Goal: Task Accomplishment & Management: Complete application form

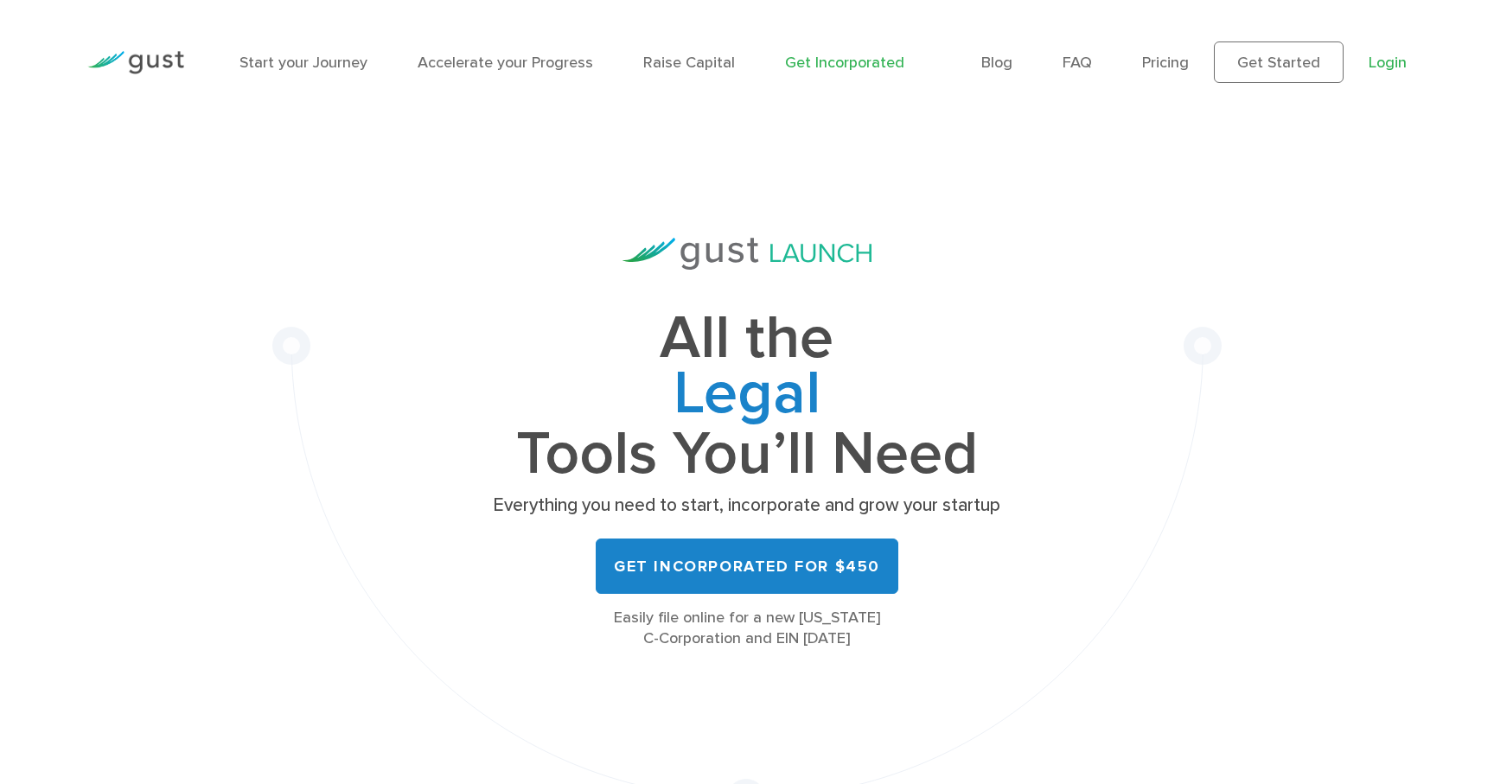
click at [1385, 71] on link "Login" at bounding box center [1388, 63] width 38 height 18
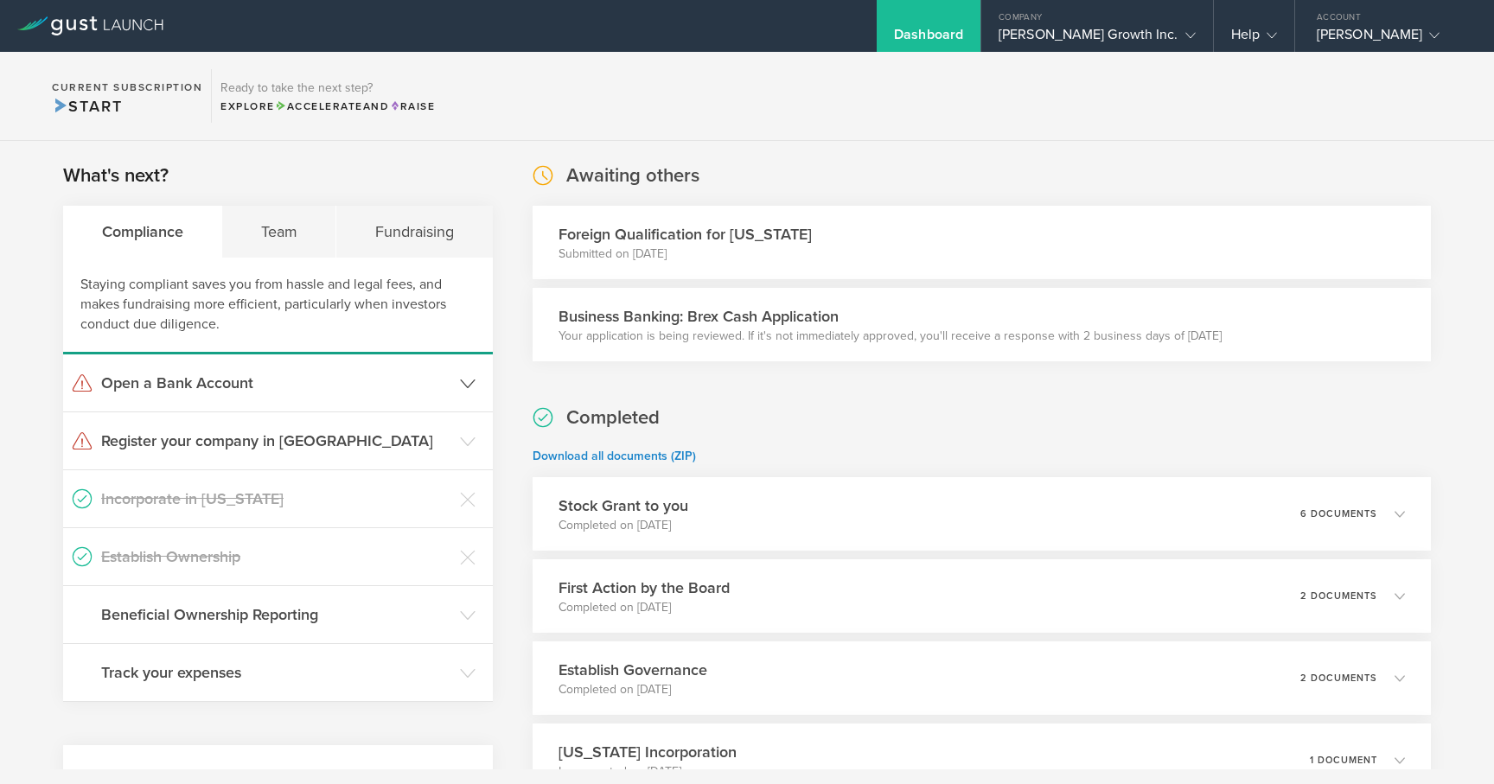
click at [401, 377] on h3 "Open a Bank Account" at bounding box center [276, 383] width 350 height 22
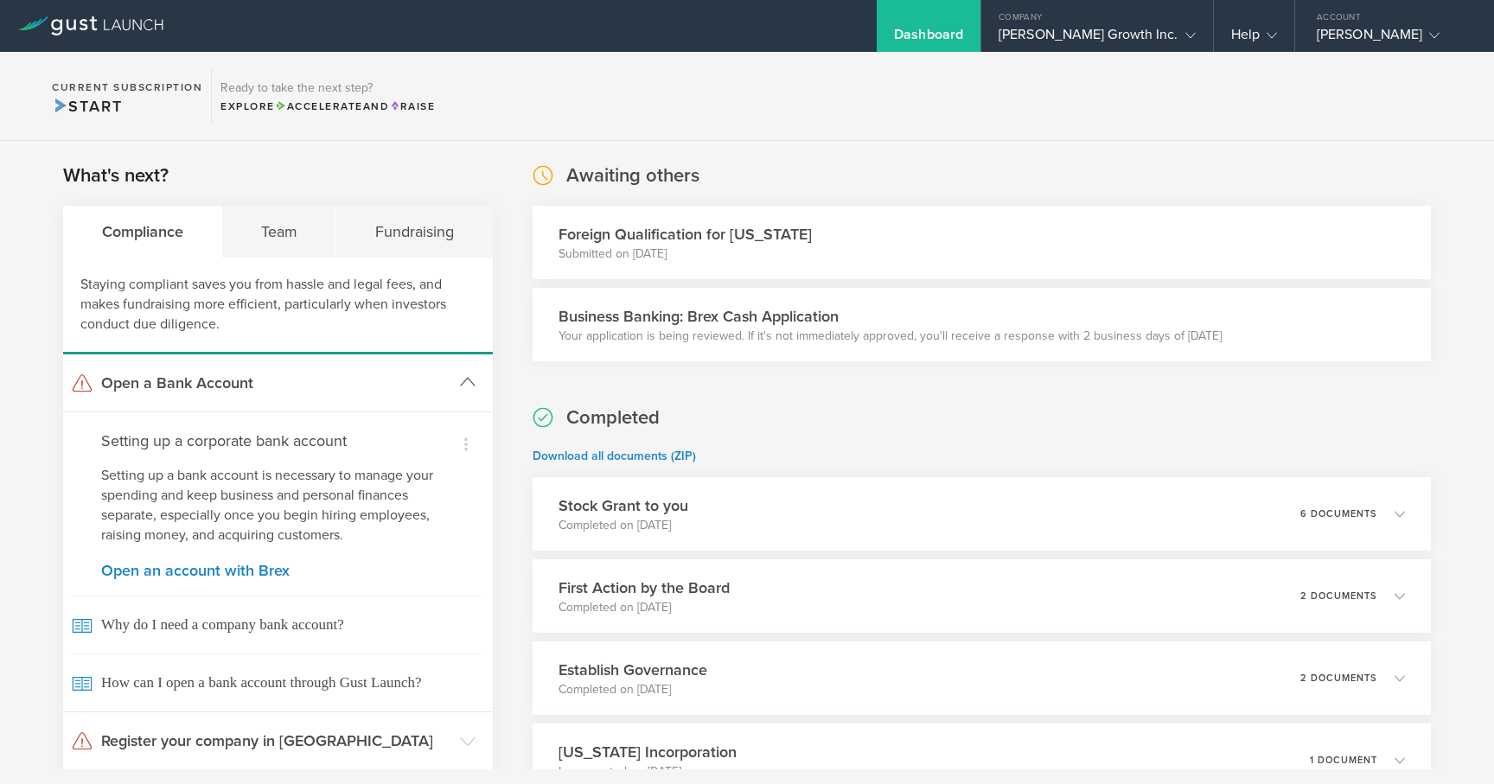
click at [401, 377] on h3 "Open a Bank Account" at bounding box center [276, 383] width 350 height 22
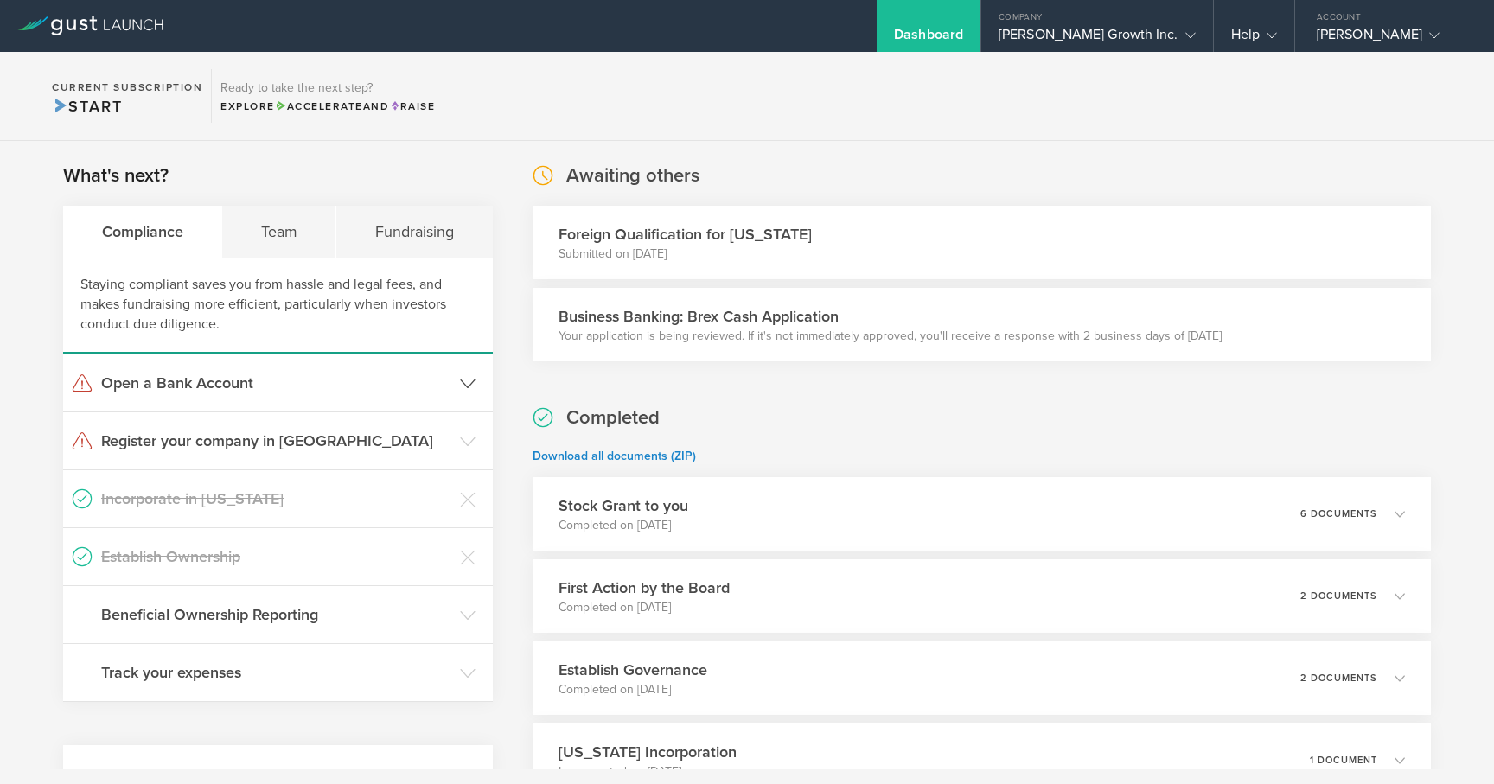
click at [402, 385] on h3 "Open a Bank Account" at bounding box center [276, 383] width 350 height 22
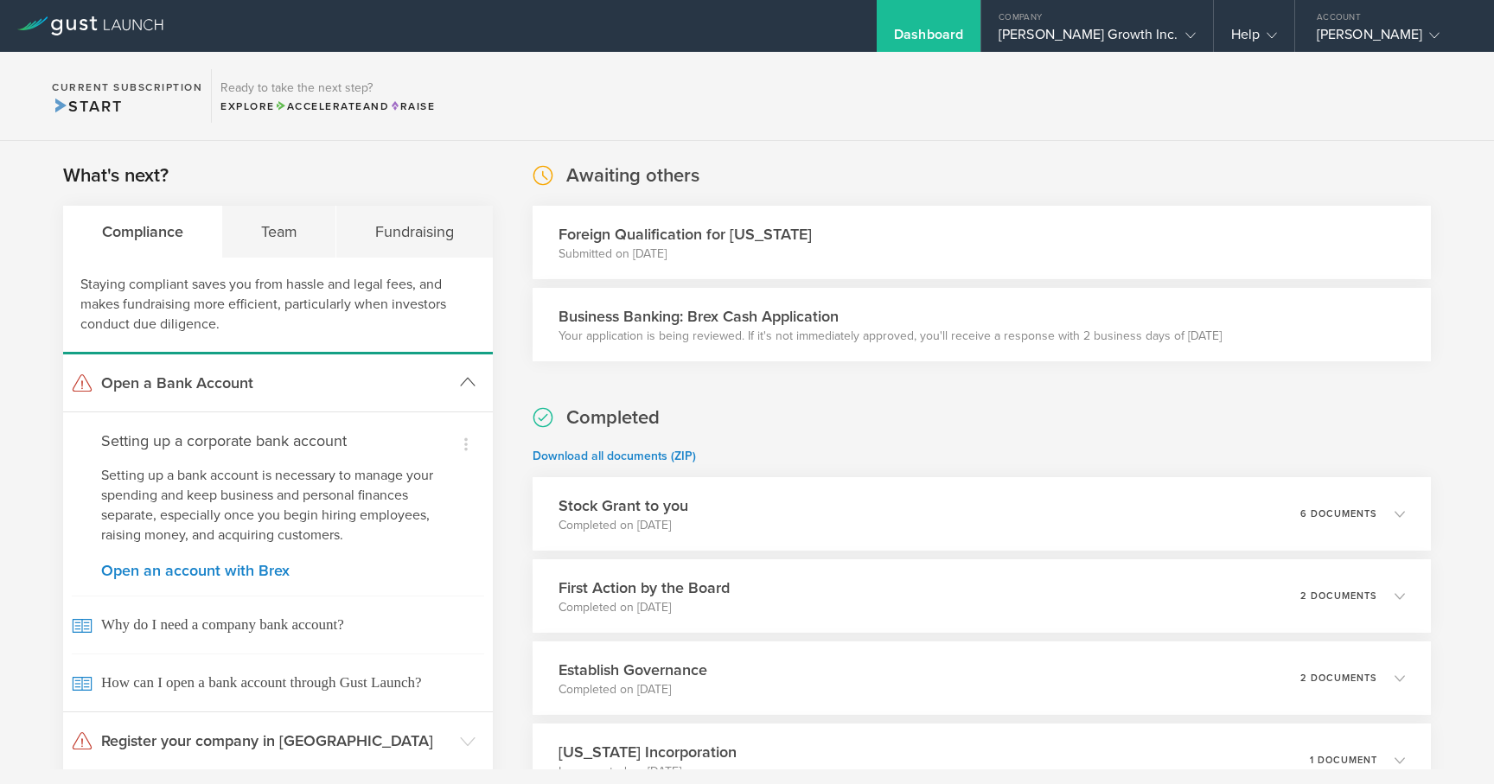
click at [402, 385] on h3 "Open a Bank Account" at bounding box center [276, 383] width 350 height 22
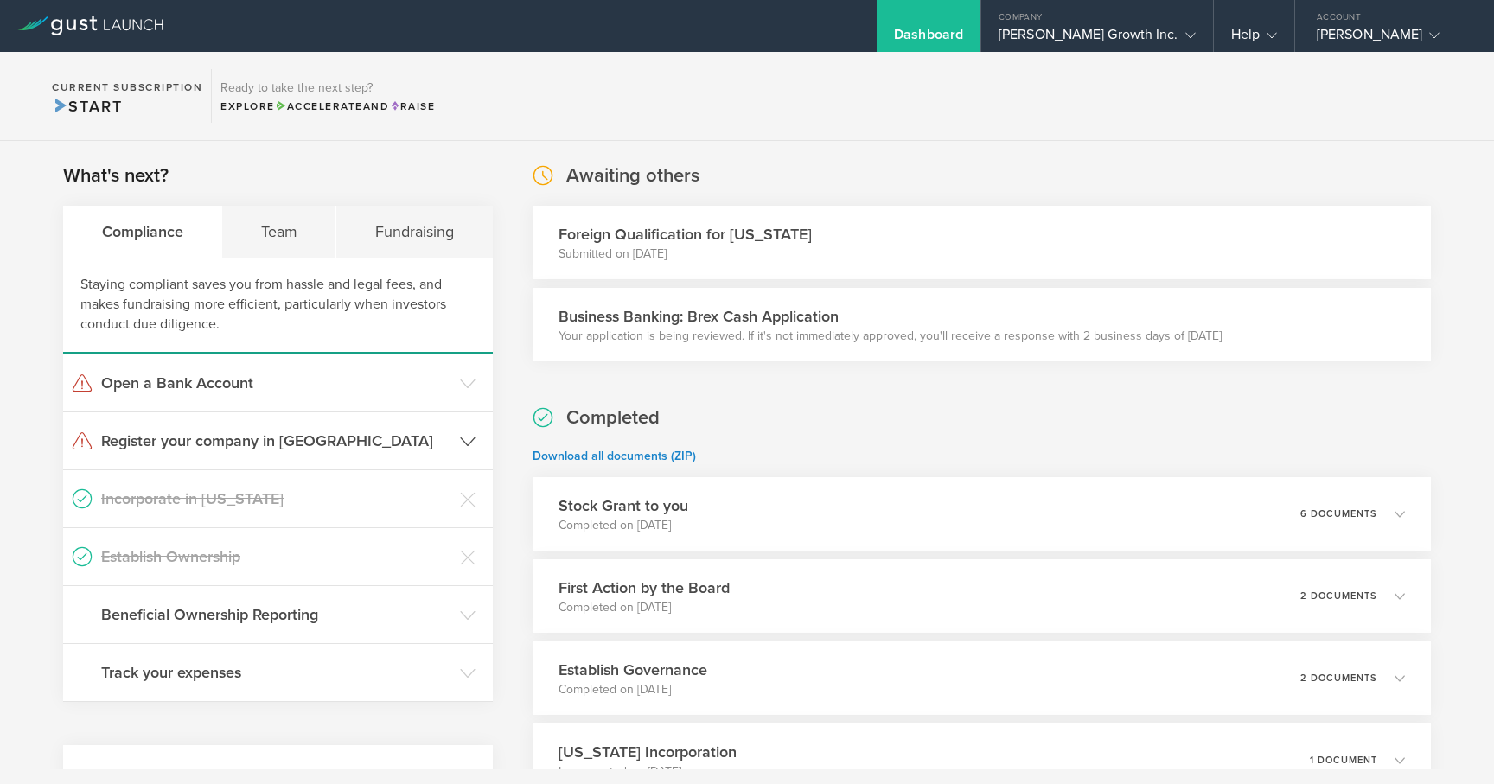
click at [414, 451] on h3 "Register your company in [GEOGRAPHIC_DATA]" at bounding box center [276, 441] width 350 height 22
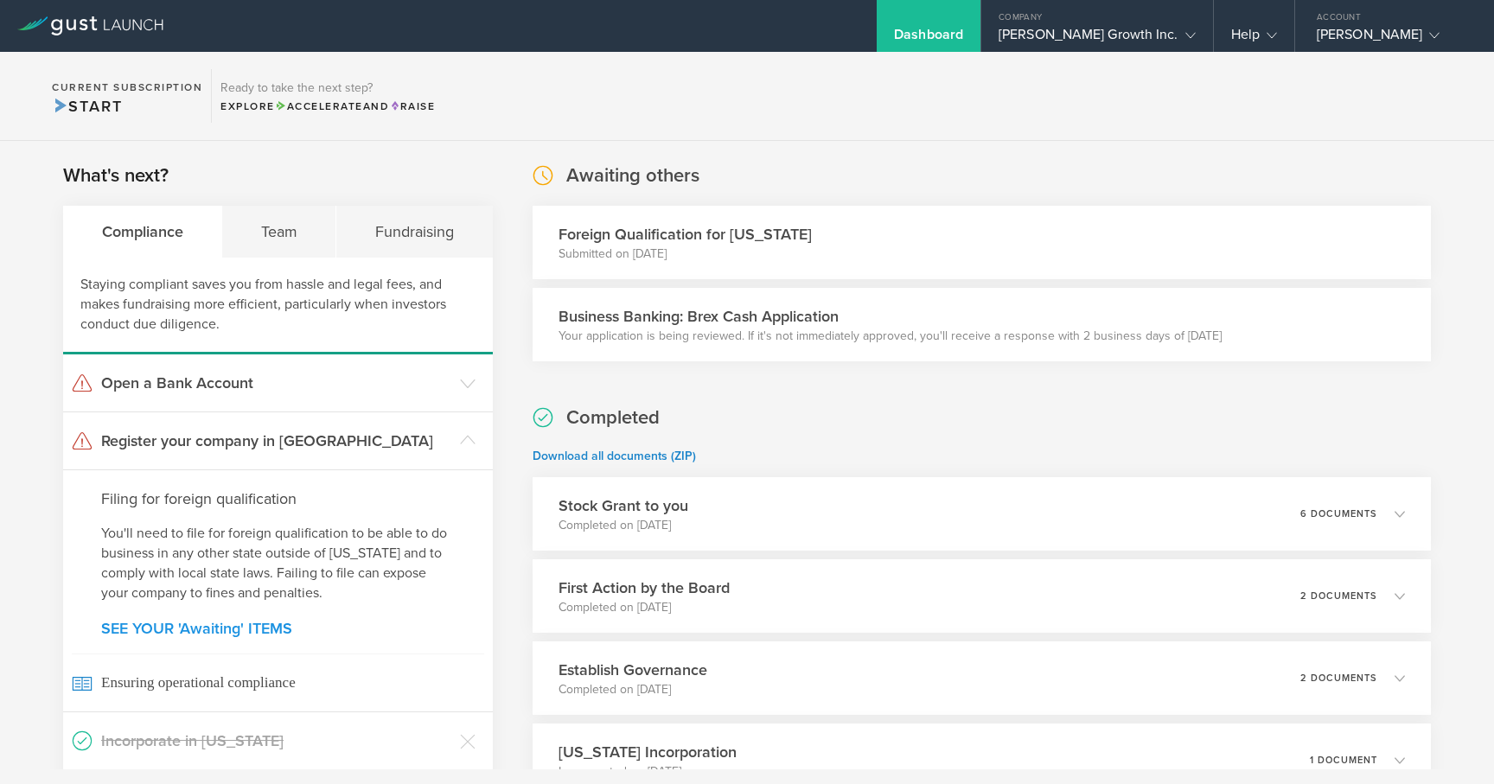
click at [239, 631] on link "SEE YOUR 'Awaiting' ITEMS" at bounding box center [278, 629] width 354 height 16
